Goal: Communication & Community: Answer question/provide support

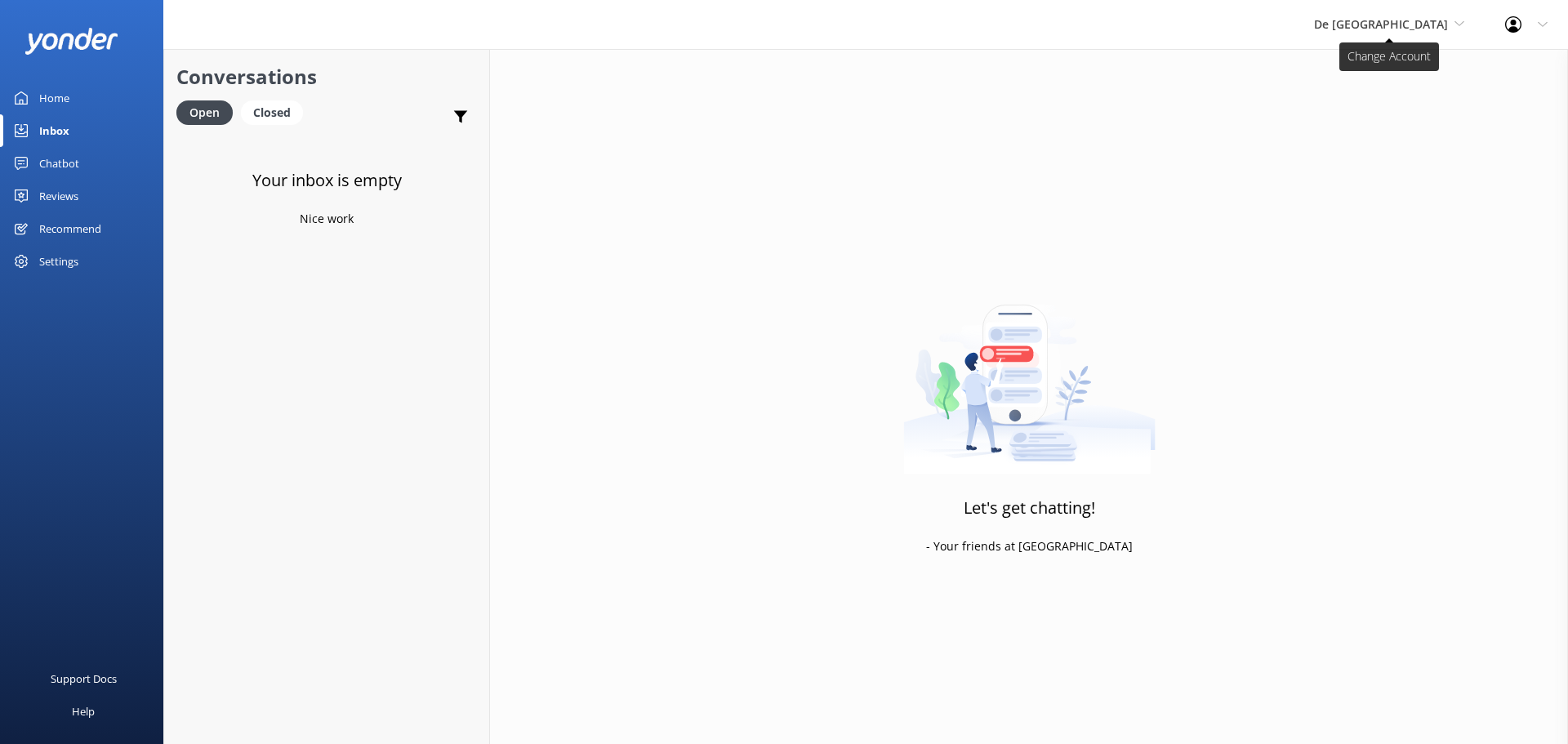
click at [1407, 29] on span "De [GEOGRAPHIC_DATA]" at bounding box center [1380, 24] width 134 height 16
click at [1389, 106] on link "Aruba's Activities Expert" at bounding box center [1375, 107] width 163 height 39
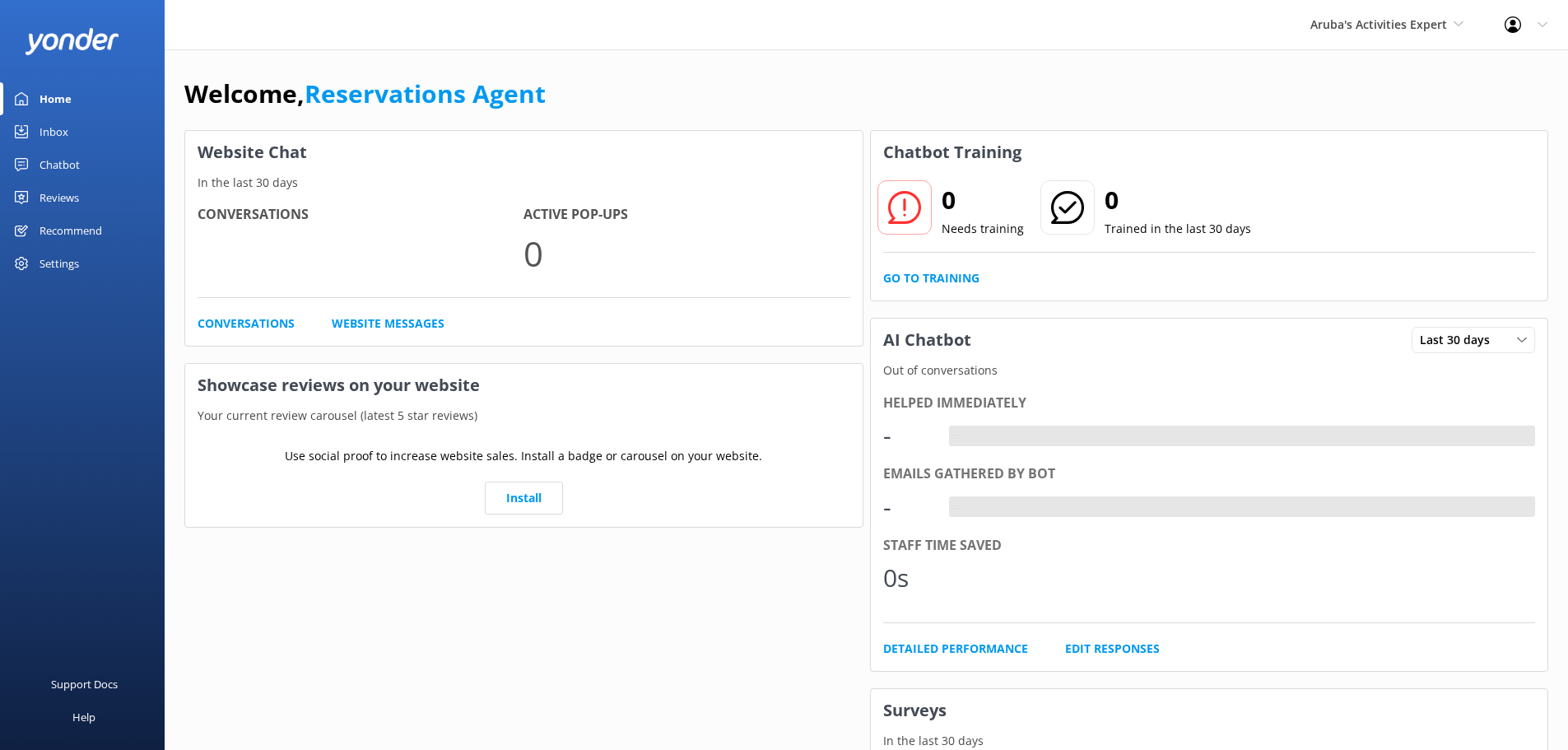
click at [79, 133] on link "Inbox" at bounding box center [82, 132] width 164 height 33
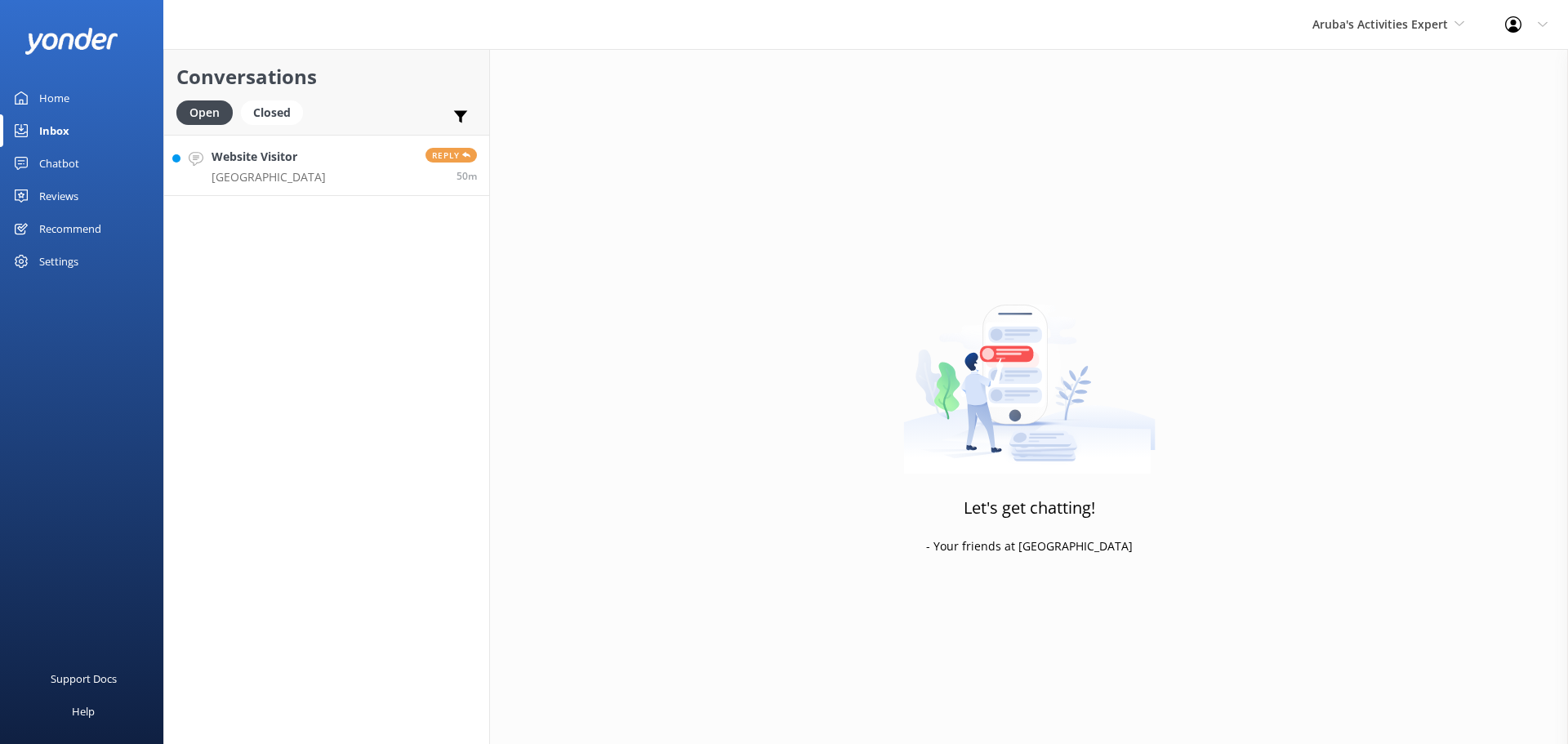
click at [300, 166] on link "Website Visitor [GEOGRAPHIC_DATA] Reply 50m" at bounding box center [326, 165] width 325 height 61
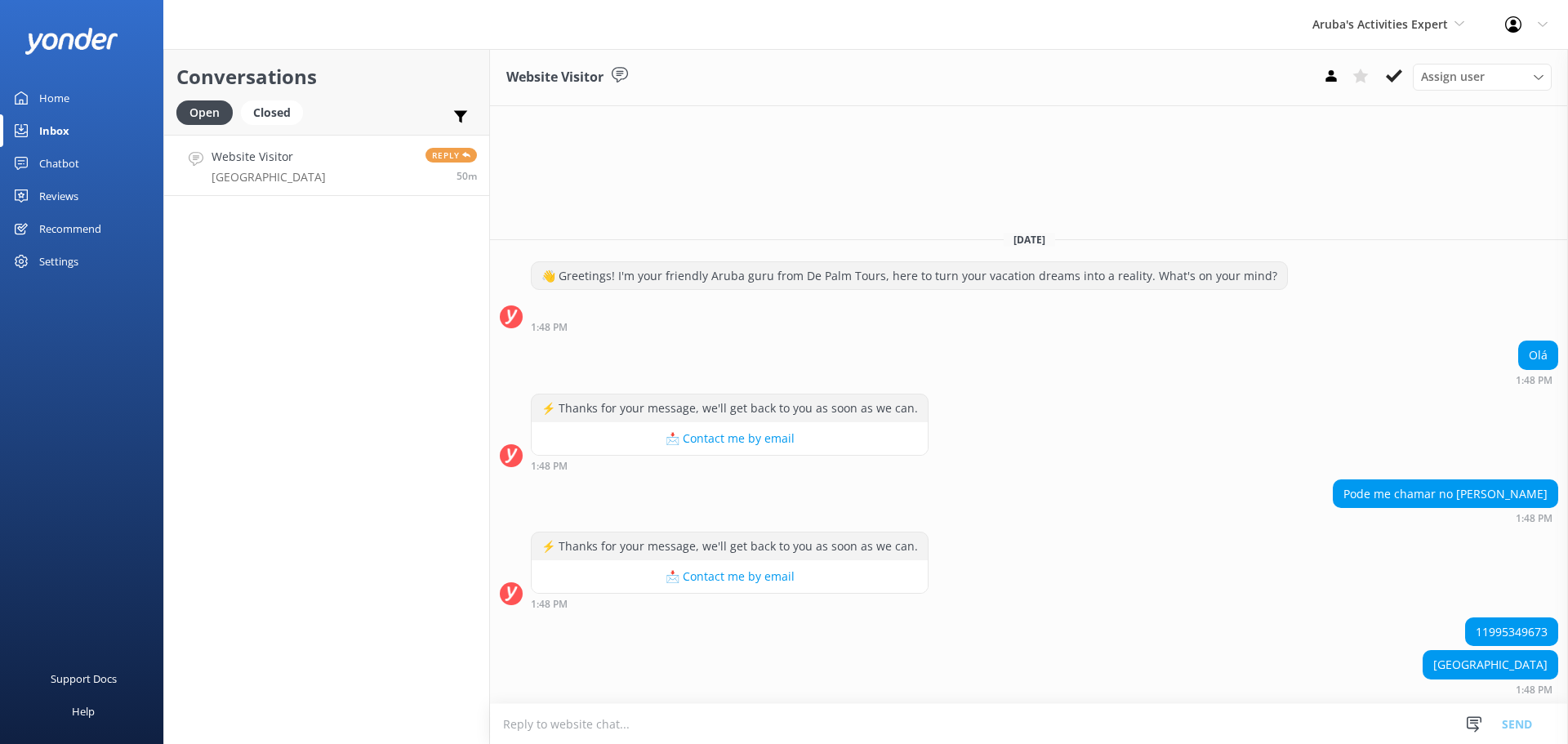
click at [722, 729] on textarea at bounding box center [1028, 724] width 1078 height 40
type textarea "you can call us at [PHONE_NUMBER]"
click at [1510, 728] on button "Send" at bounding box center [1516, 723] width 61 height 41
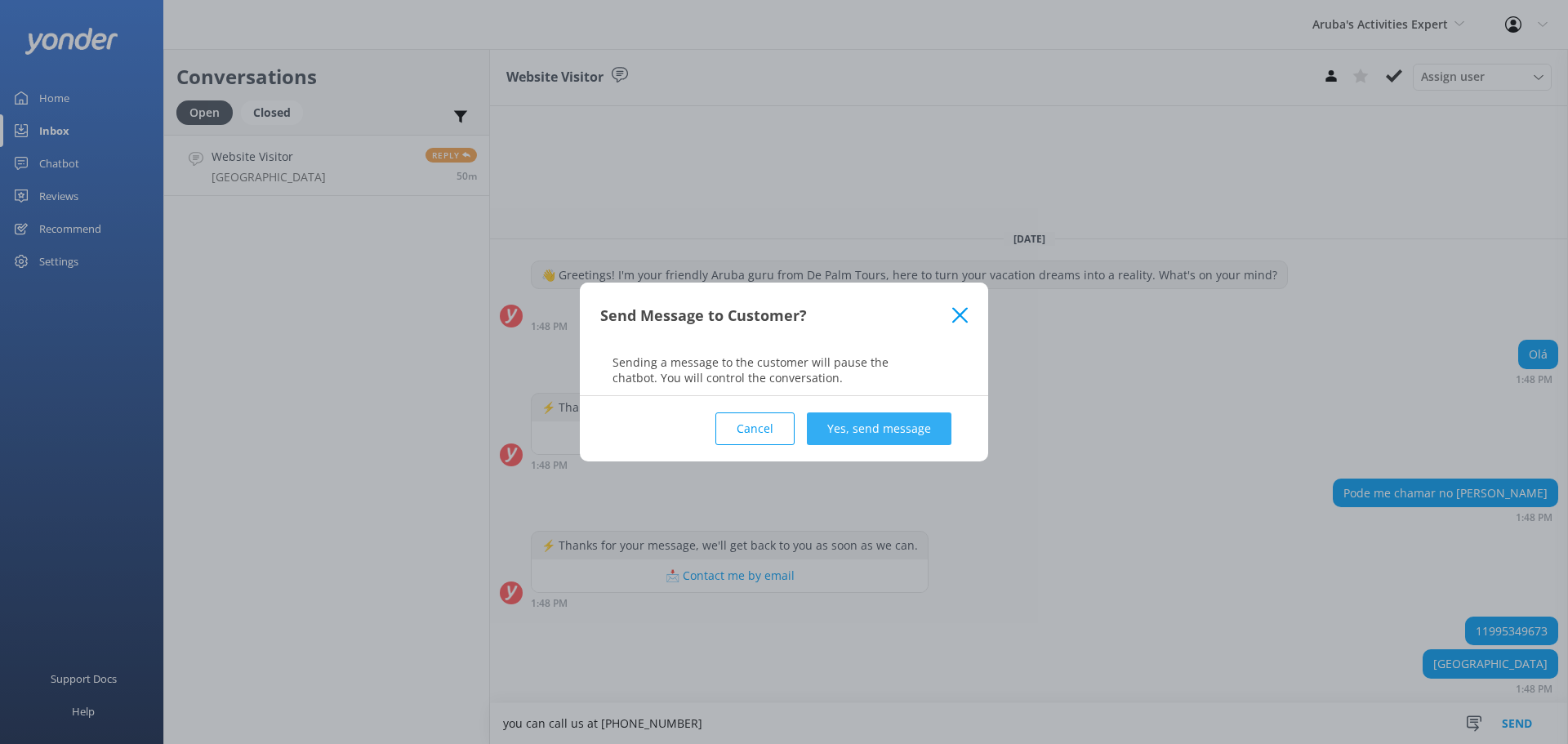
click at [836, 415] on button "Yes, send message" at bounding box center [879, 428] width 145 height 33
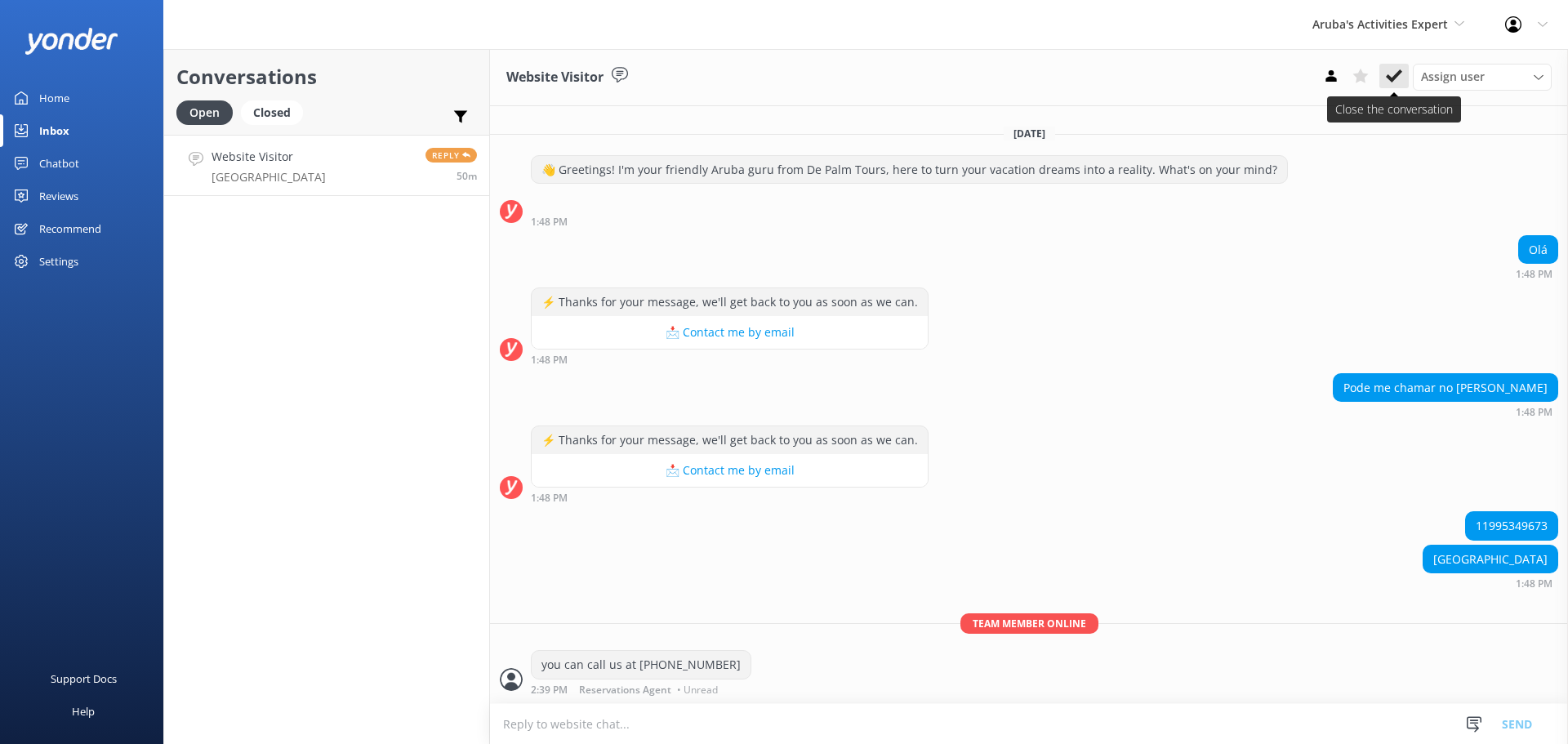
click at [1391, 74] on icon at bounding box center [1394, 76] width 16 height 16
click at [1371, 28] on span "Aruba's Activities Expert" at bounding box center [1380, 24] width 135 height 16
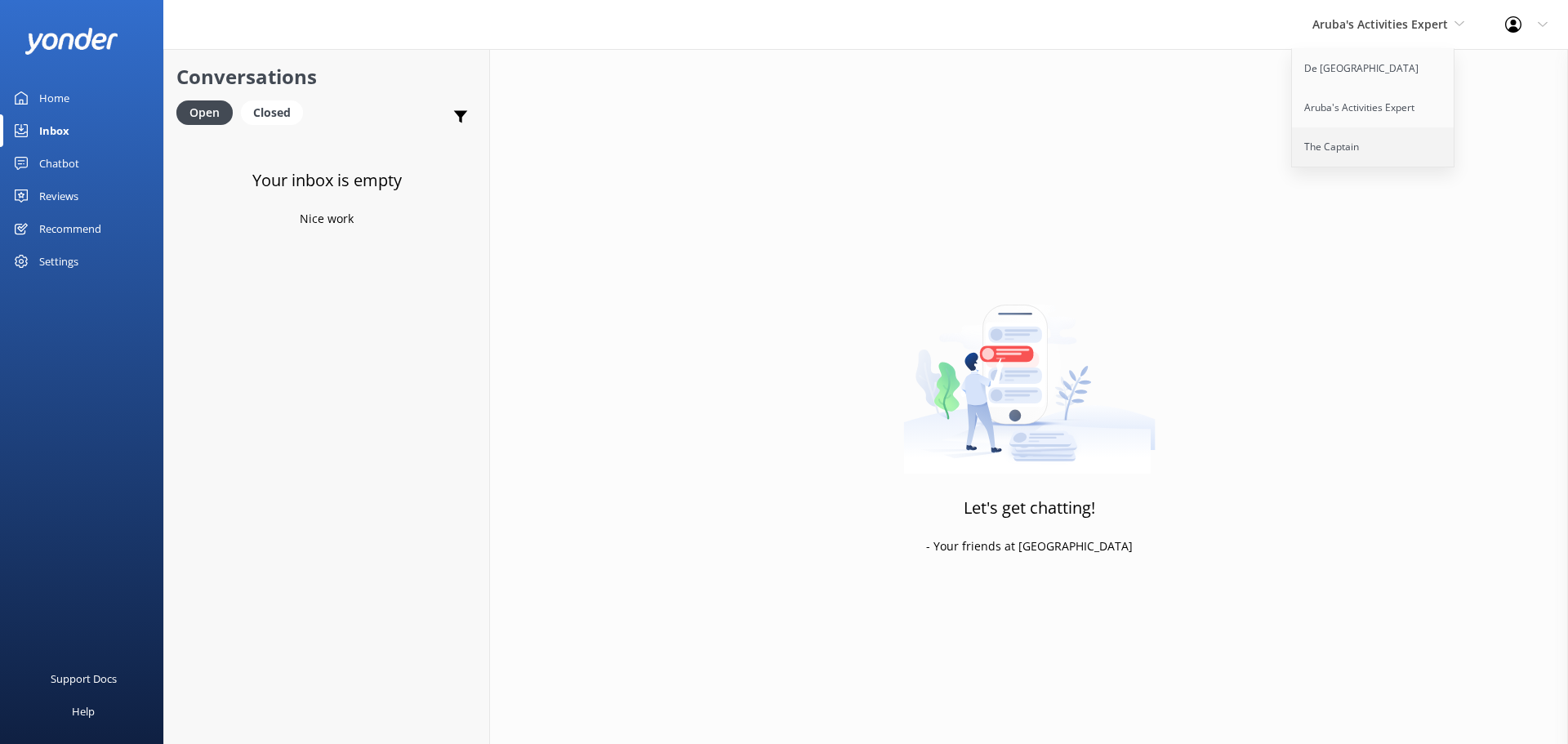
click at [1338, 138] on link "The Captain" at bounding box center [1373, 147] width 163 height 39
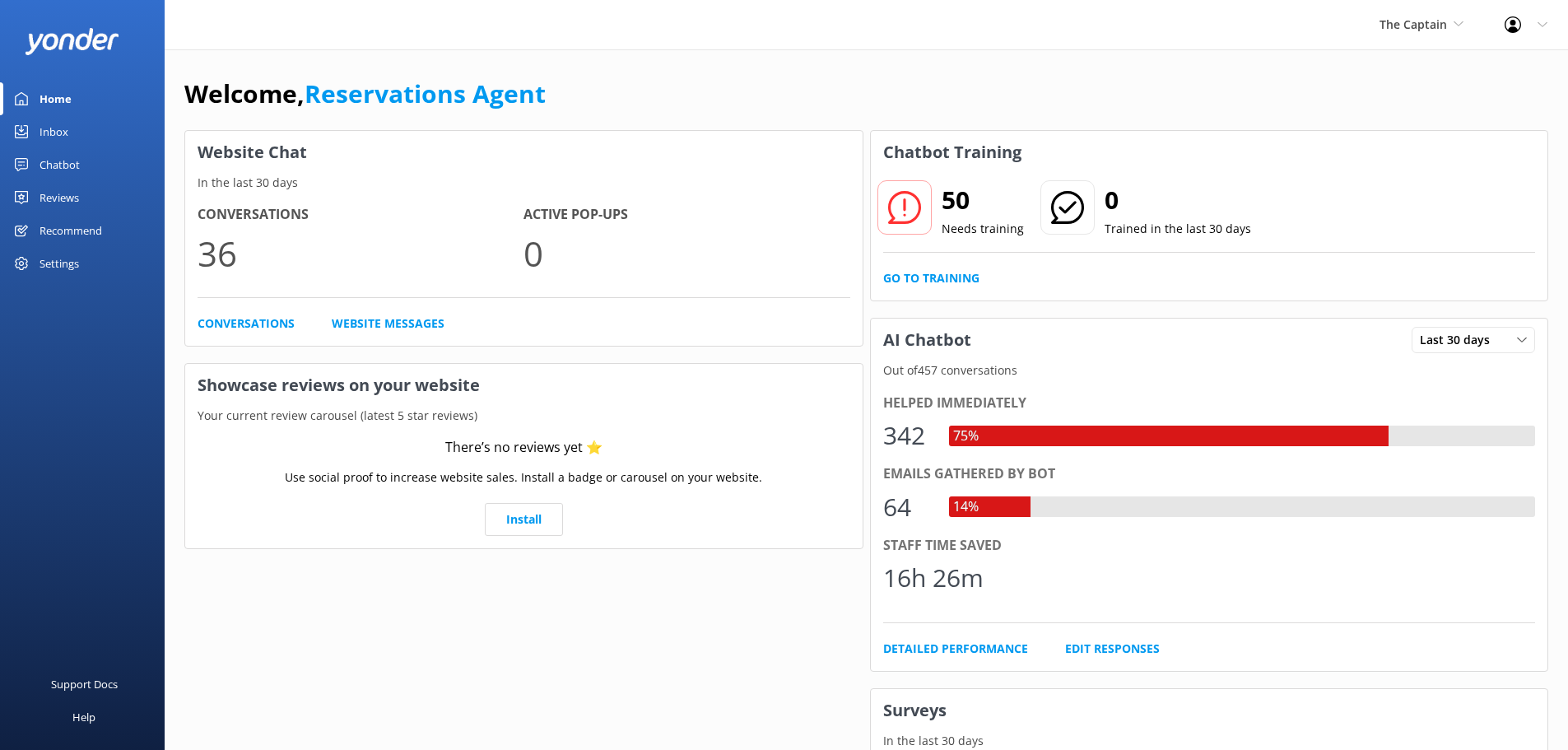
click at [57, 124] on div "Inbox" at bounding box center [53, 132] width 29 height 33
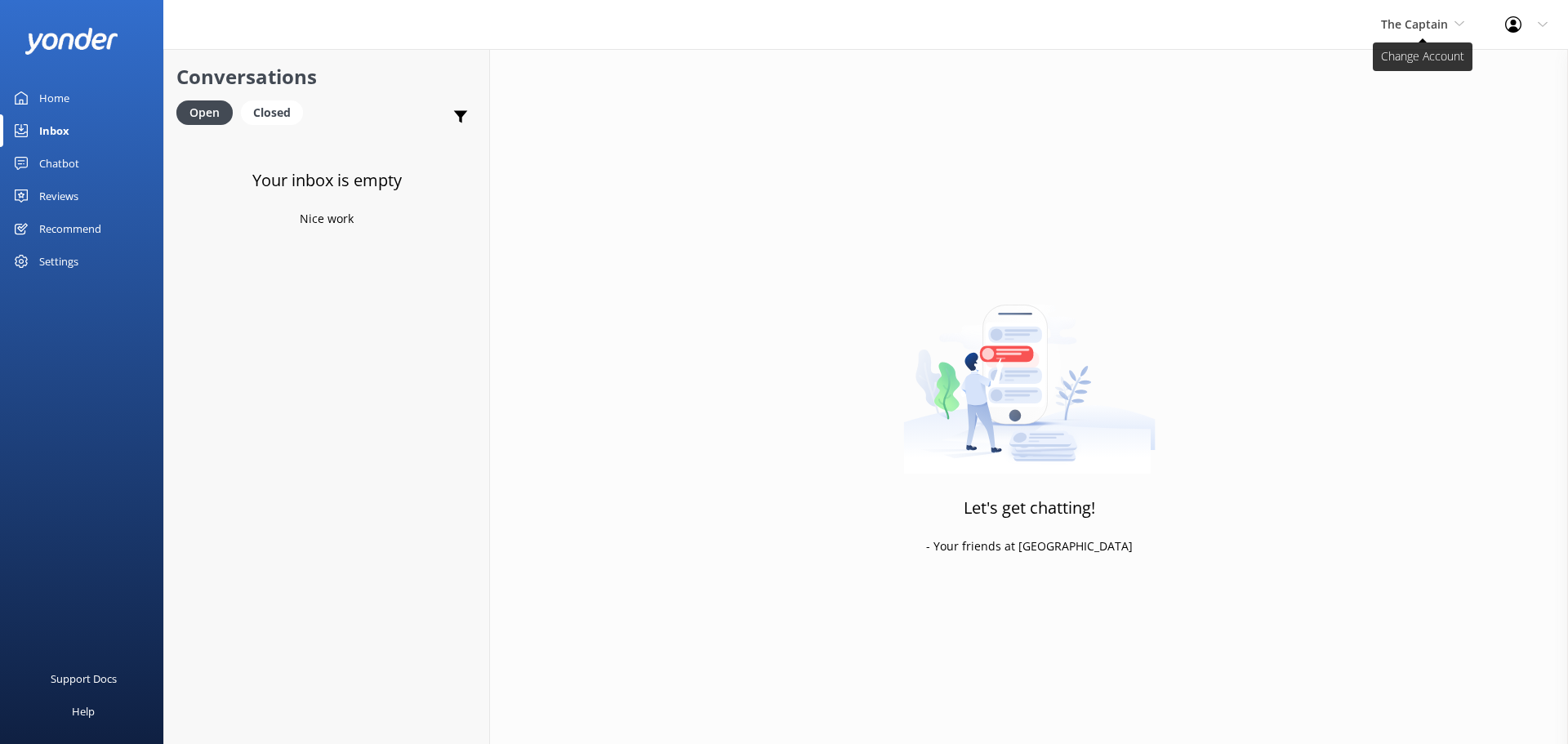
click at [1414, 25] on span "The Captain" at bounding box center [1415, 24] width 67 height 16
click at [1389, 80] on link "De [GEOGRAPHIC_DATA]" at bounding box center [1441, 68] width 163 height 39
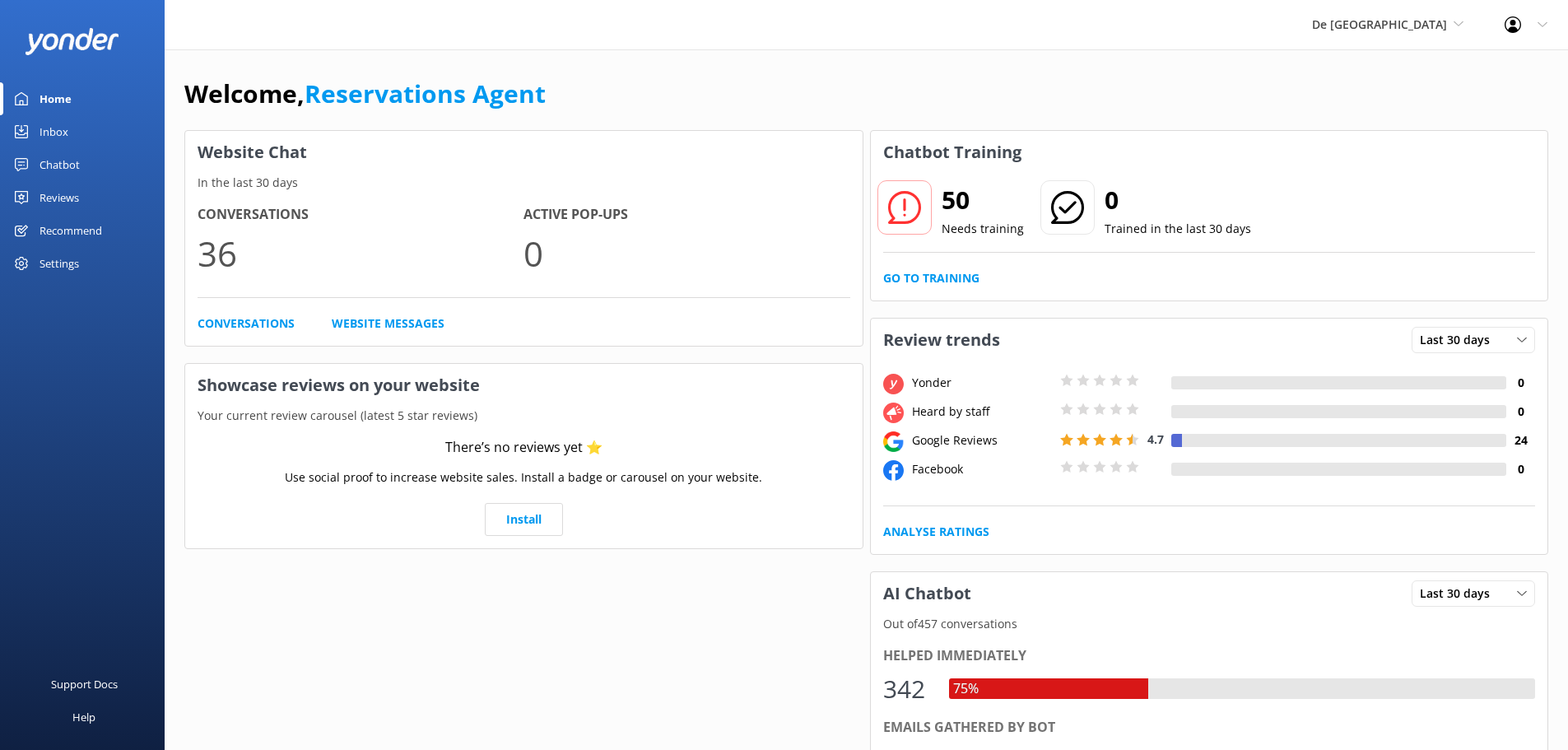
click at [57, 128] on div "Inbox" at bounding box center [53, 132] width 29 height 33
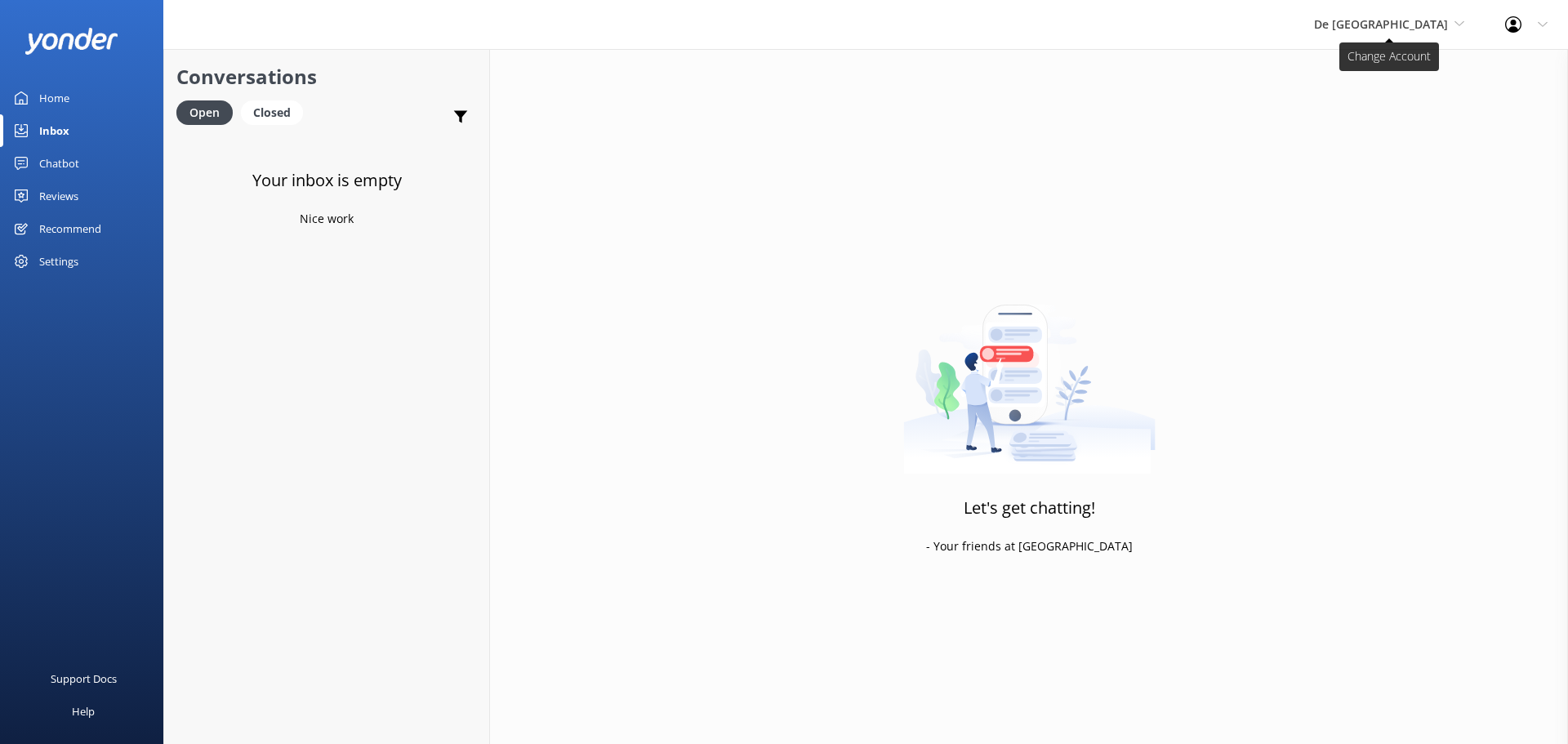
click at [1417, 33] on span "De [GEOGRAPHIC_DATA]" at bounding box center [1389, 24] width 150 height 18
click at [1402, 108] on link "Aruba's Activities Expert" at bounding box center [1375, 107] width 163 height 39
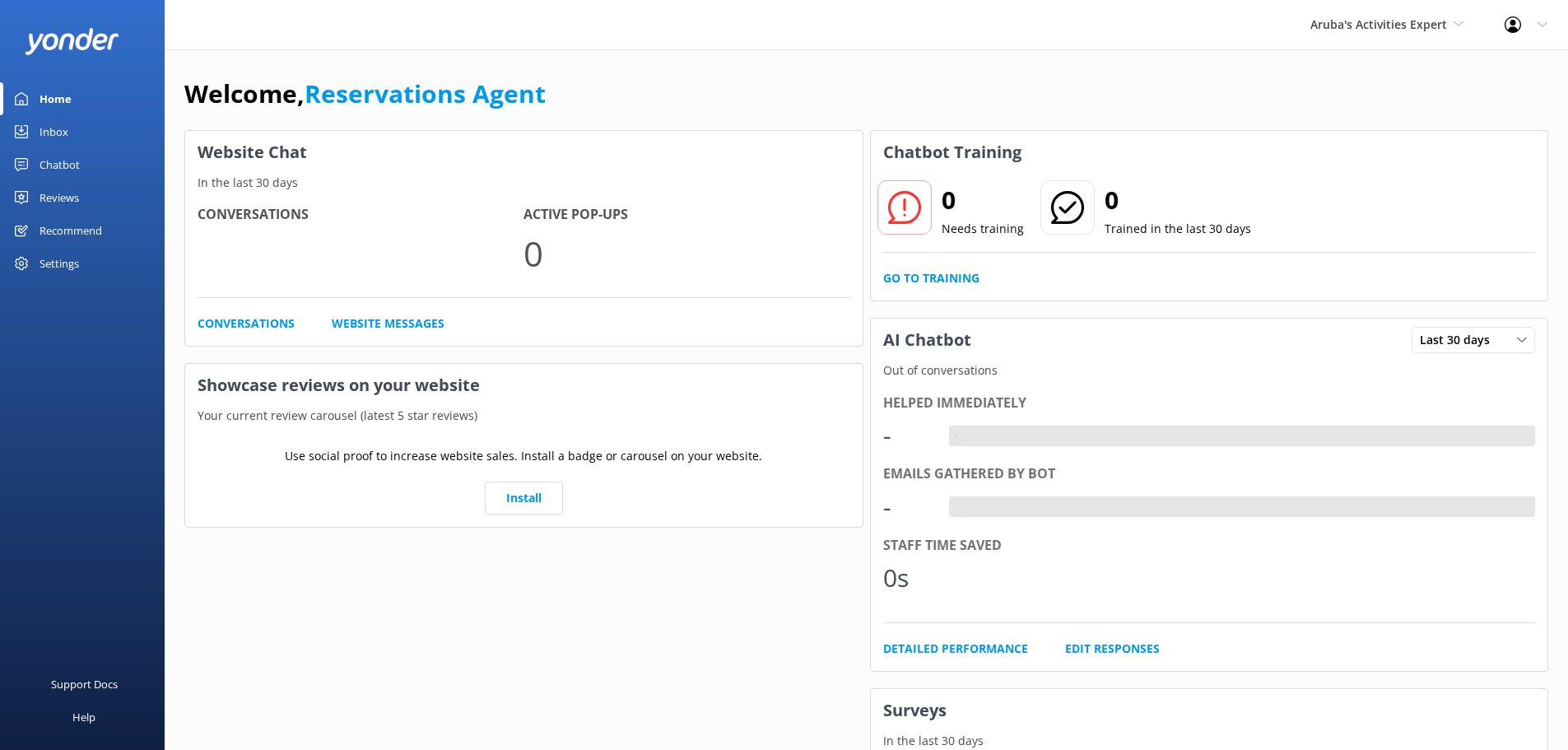
click at [70, 133] on link "Inbox" at bounding box center [82, 132] width 164 height 33
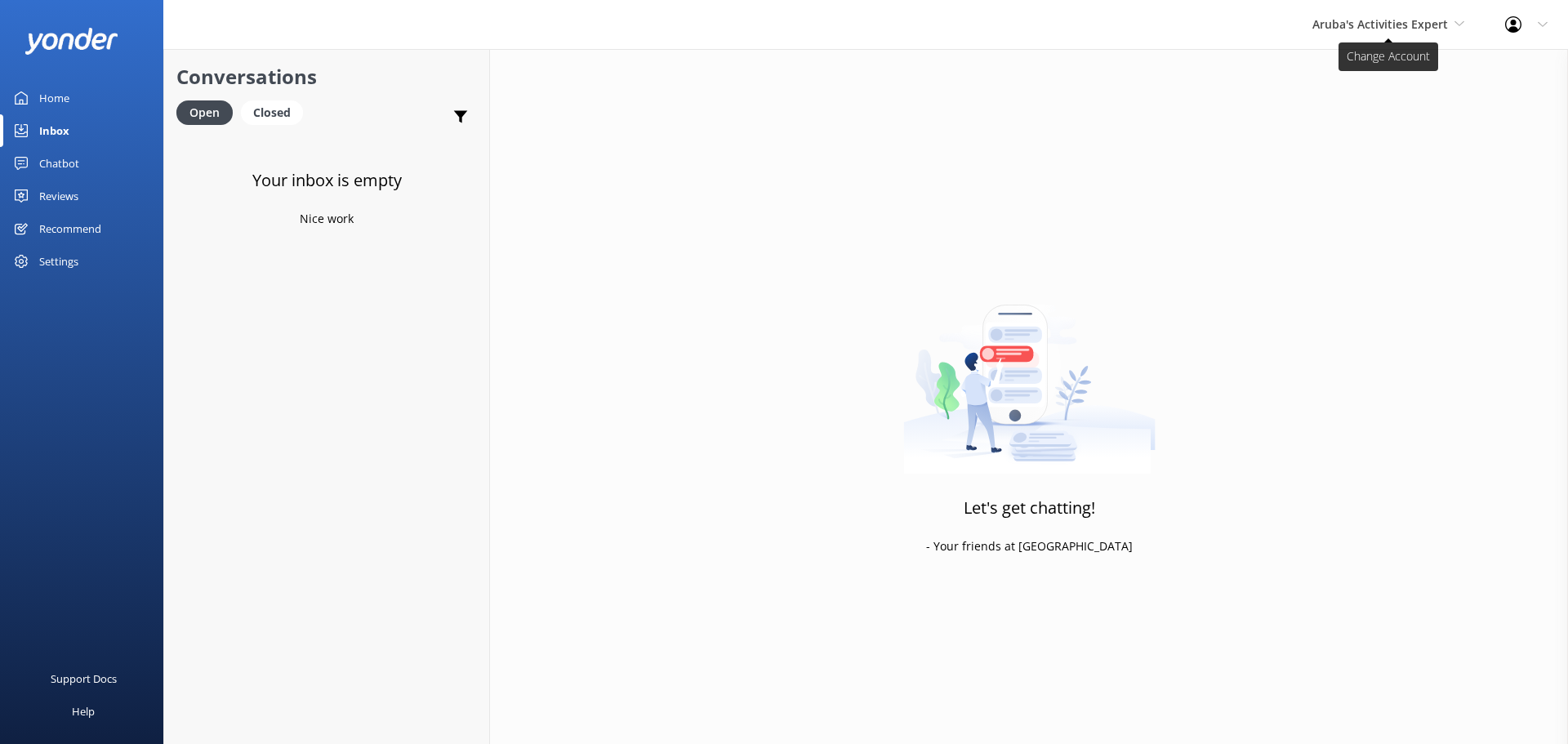
click at [1409, 21] on span "Aruba's Activities Expert" at bounding box center [1380, 24] width 135 height 16
click at [1376, 147] on link "The Captain" at bounding box center [1373, 147] width 163 height 39
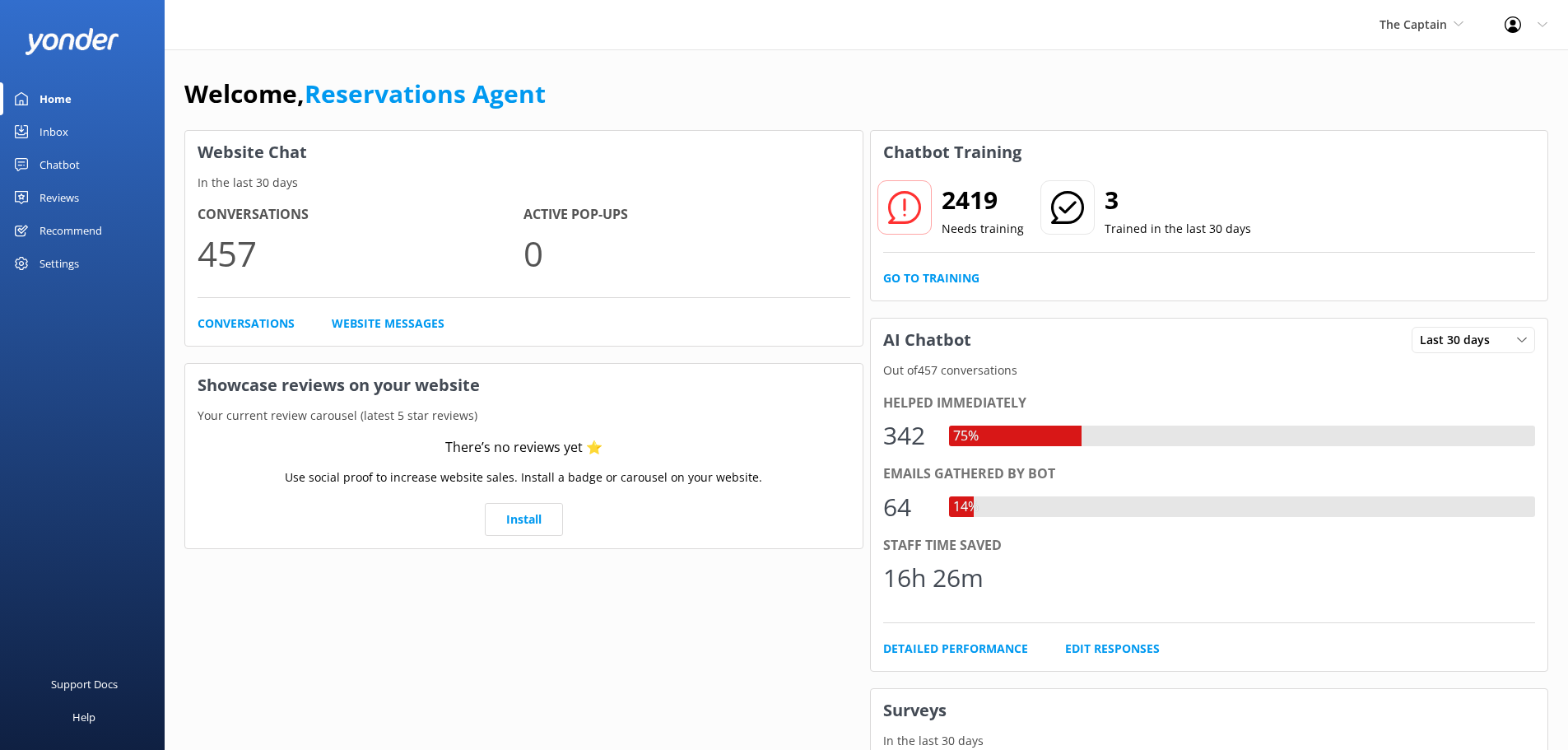
click at [61, 135] on div "Inbox" at bounding box center [53, 132] width 29 height 33
